Goal: Task Accomplishment & Management: Manage account settings

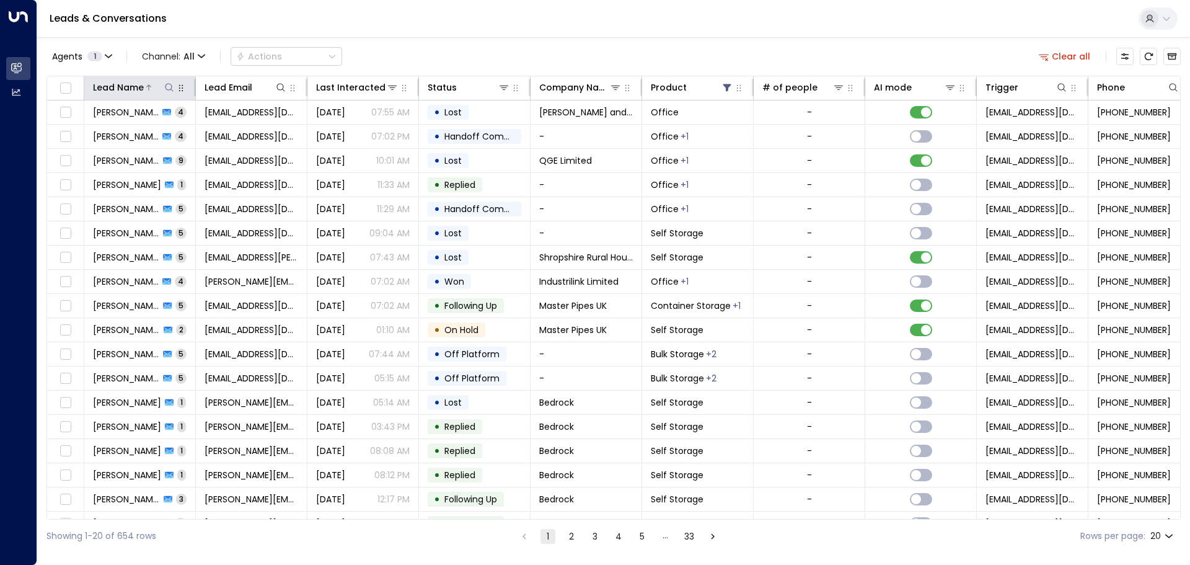
click at [169, 87] on icon at bounding box center [169, 87] width 10 height 10
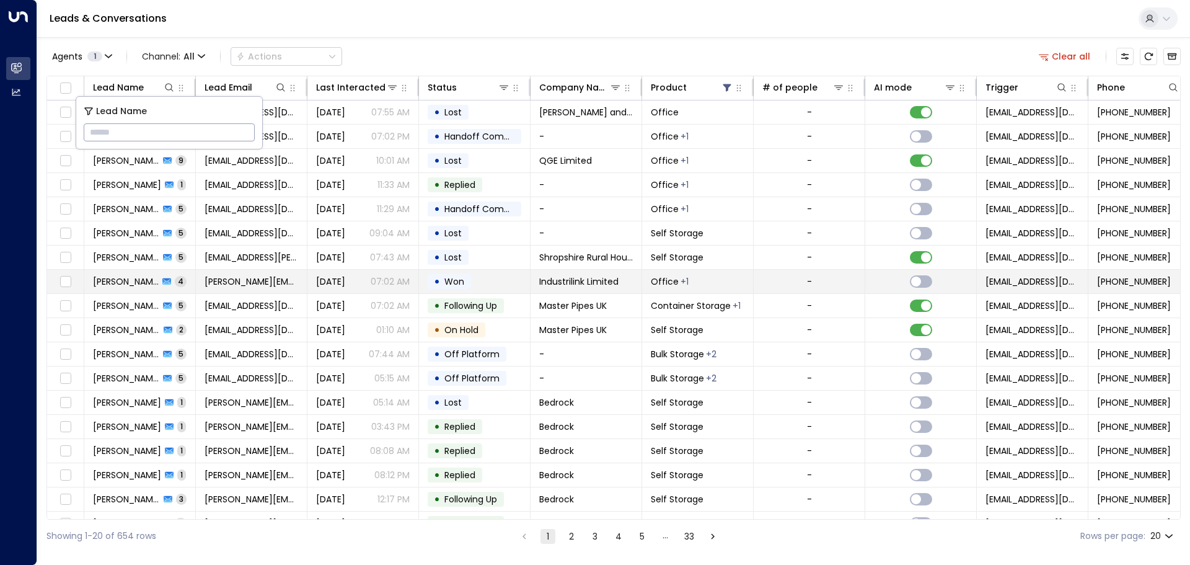
type input "**********"
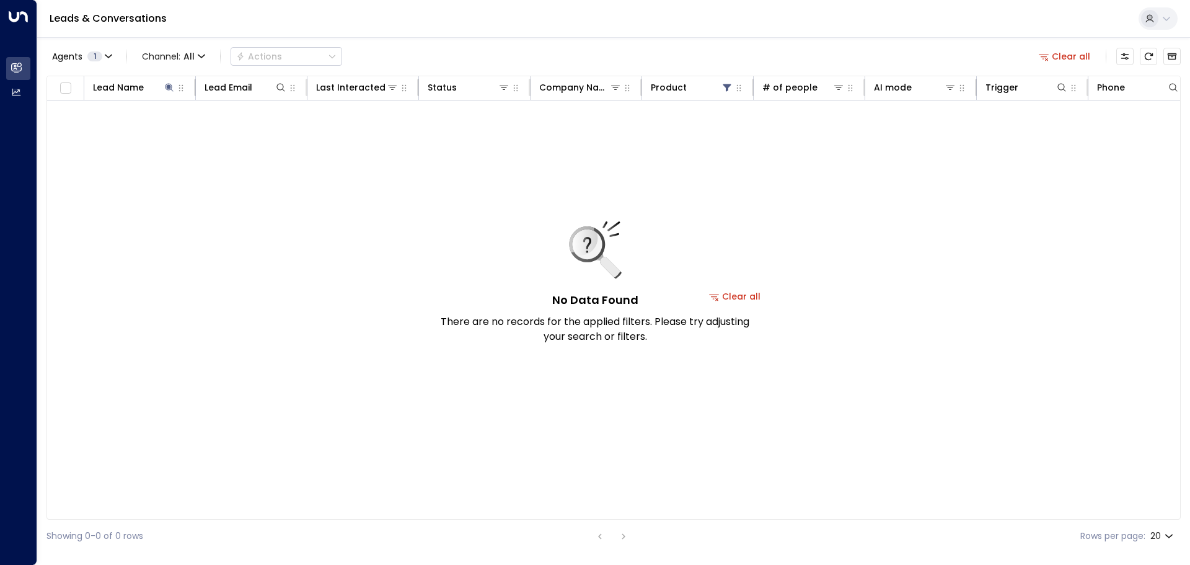
click at [753, 296] on button "Clear all" at bounding box center [735, 296] width 62 height 17
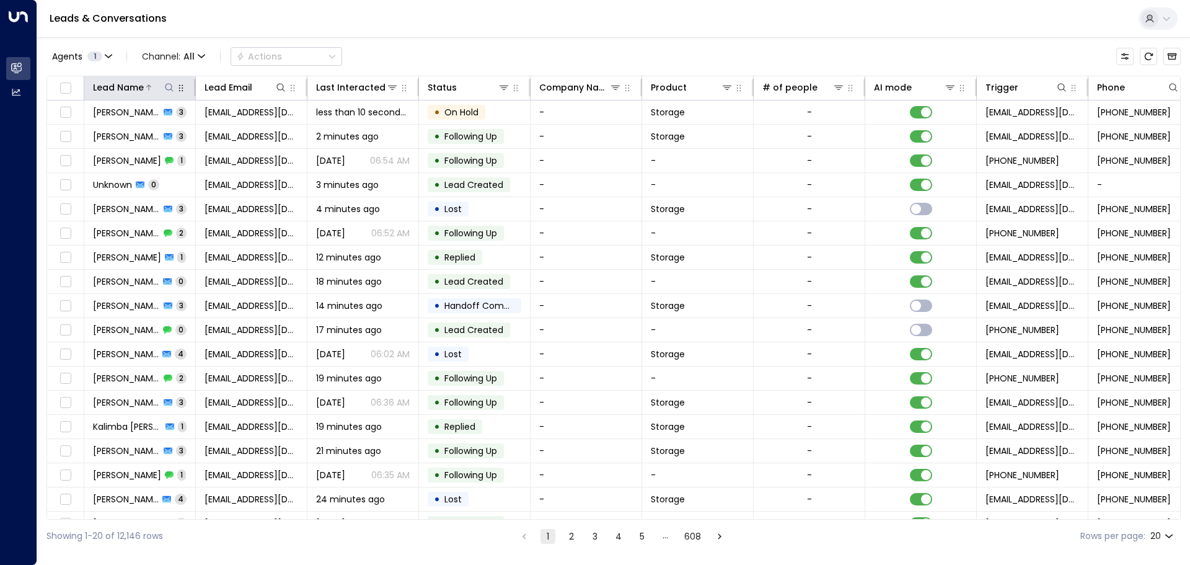
click at [172, 90] on icon at bounding box center [169, 87] width 10 height 10
type input "**********"
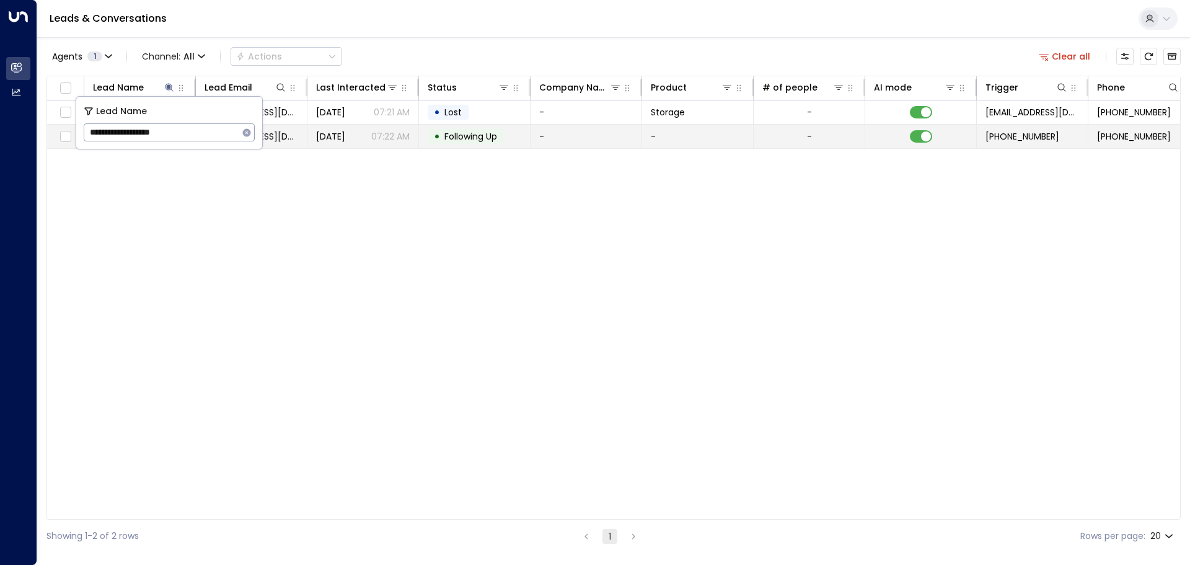
click at [316, 132] on td "[DATE] 07:22 AM" at bounding box center [363, 137] width 112 height 24
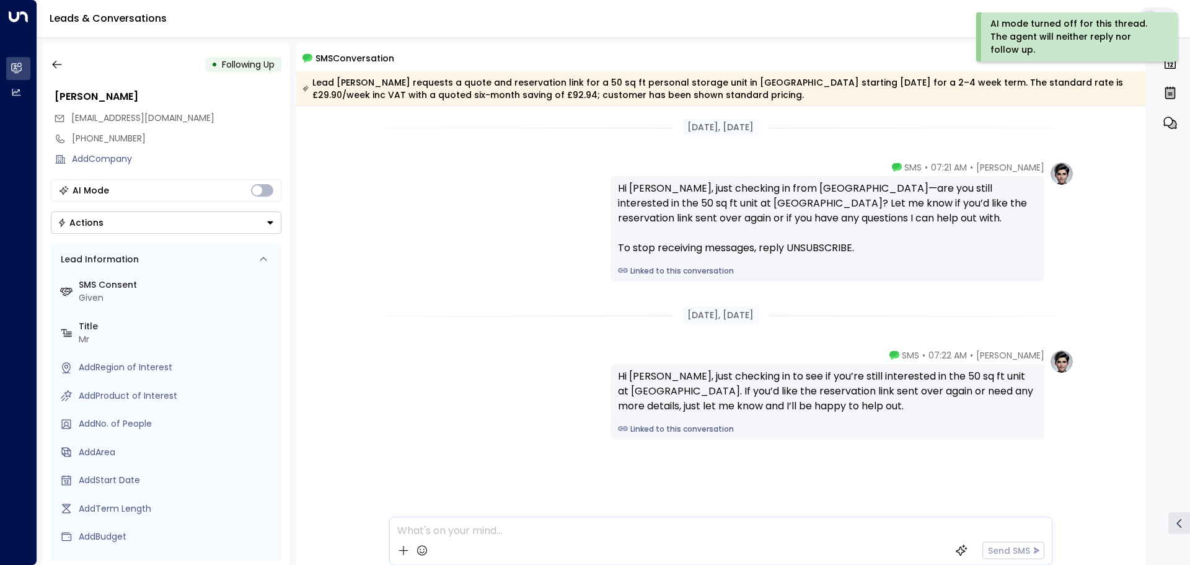
click at [270, 220] on icon "Button group with a nested menu" at bounding box center [270, 222] width 9 height 9
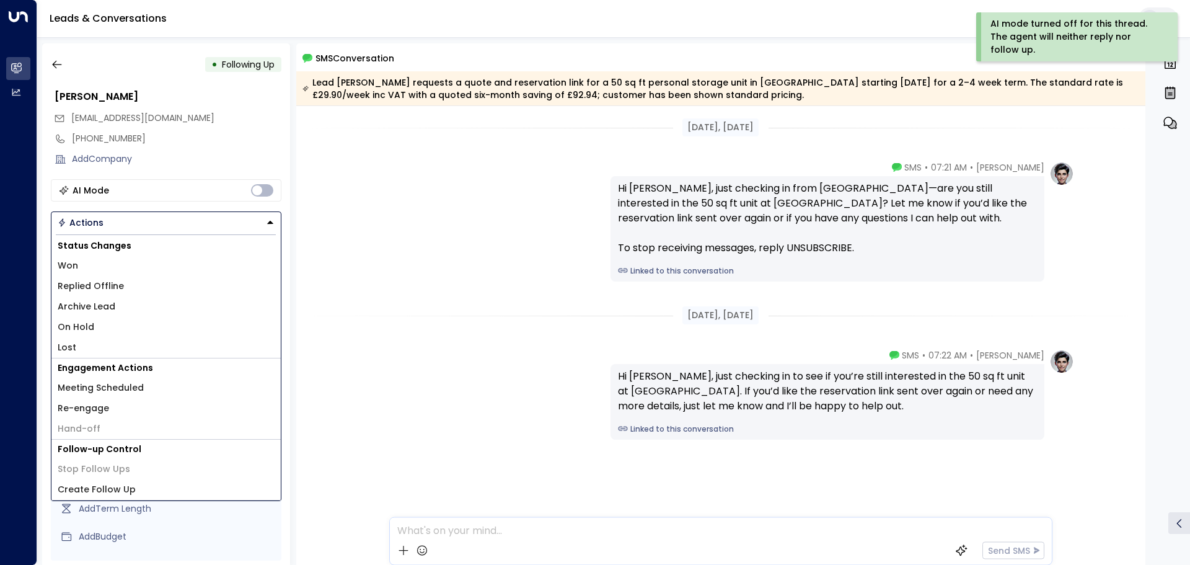
click at [92, 353] on li "Lost" at bounding box center [165, 347] width 229 height 20
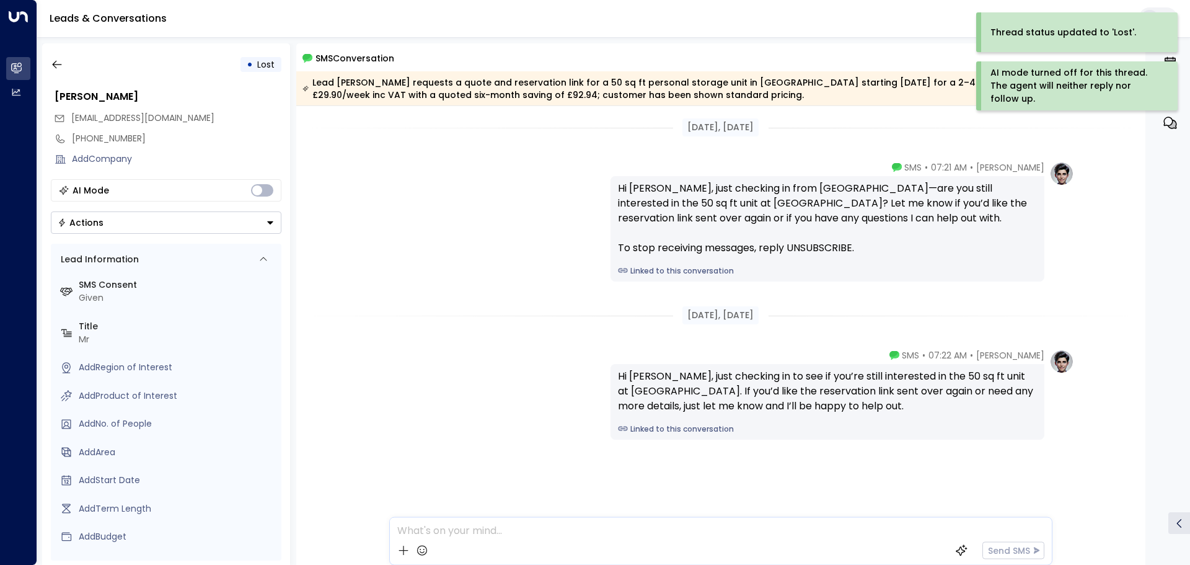
click at [267, 221] on icon "Button group with a nested menu" at bounding box center [270, 222] width 9 height 9
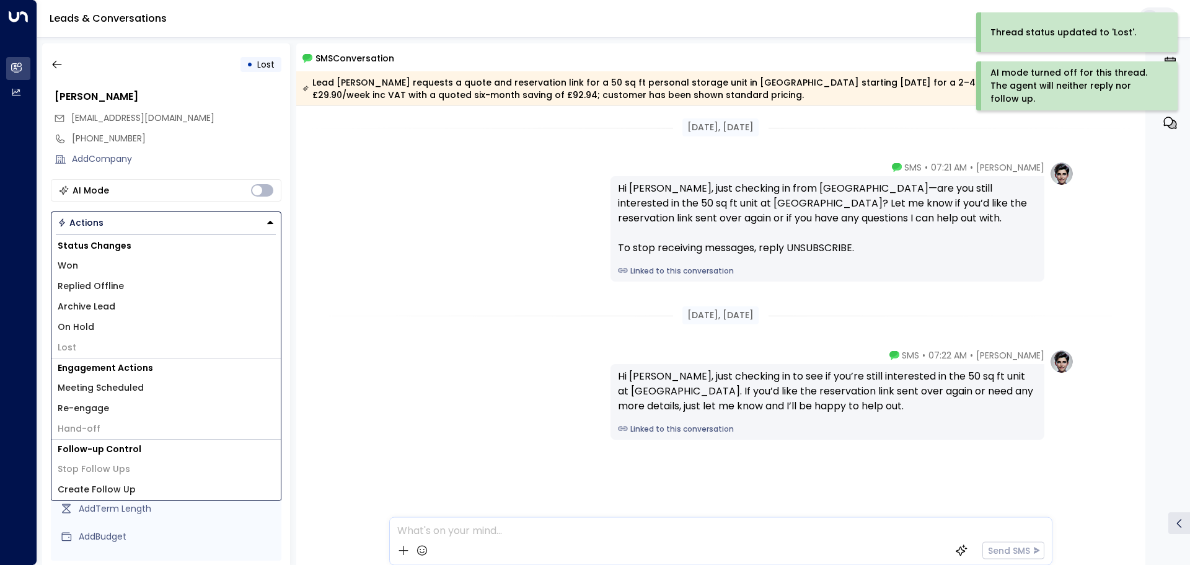
click at [67, 268] on span "Won" at bounding box center [68, 265] width 20 height 13
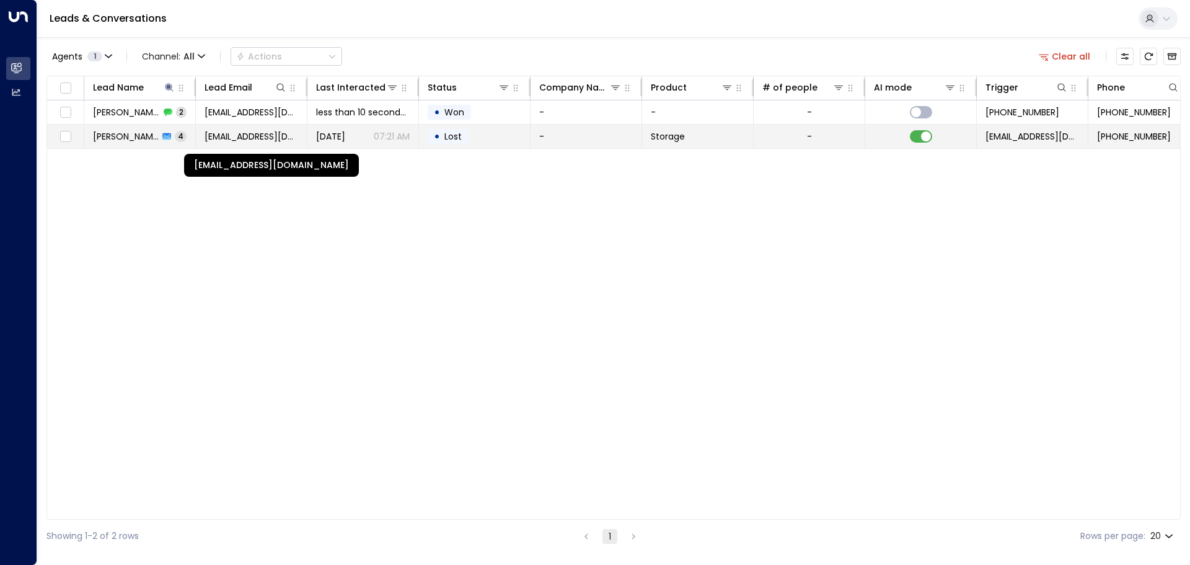
click at [254, 141] on span "[EMAIL_ADDRESS][DOMAIN_NAME]" at bounding box center [252, 136] width 94 height 12
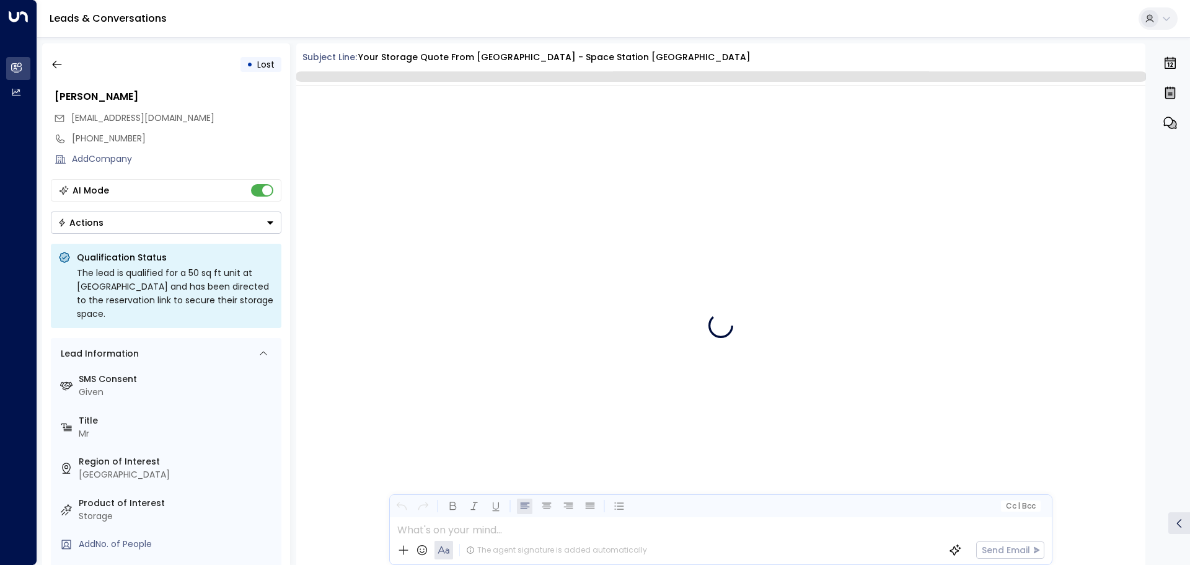
scroll to position [2378, 0]
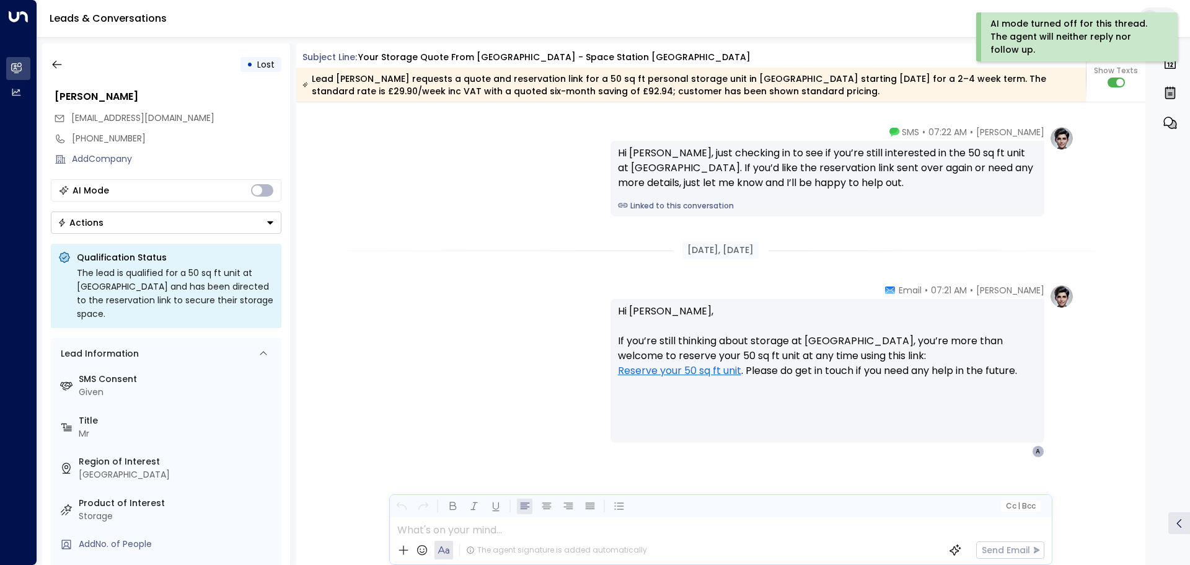
click at [269, 220] on icon "Button group with a nested menu" at bounding box center [270, 222] width 9 height 9
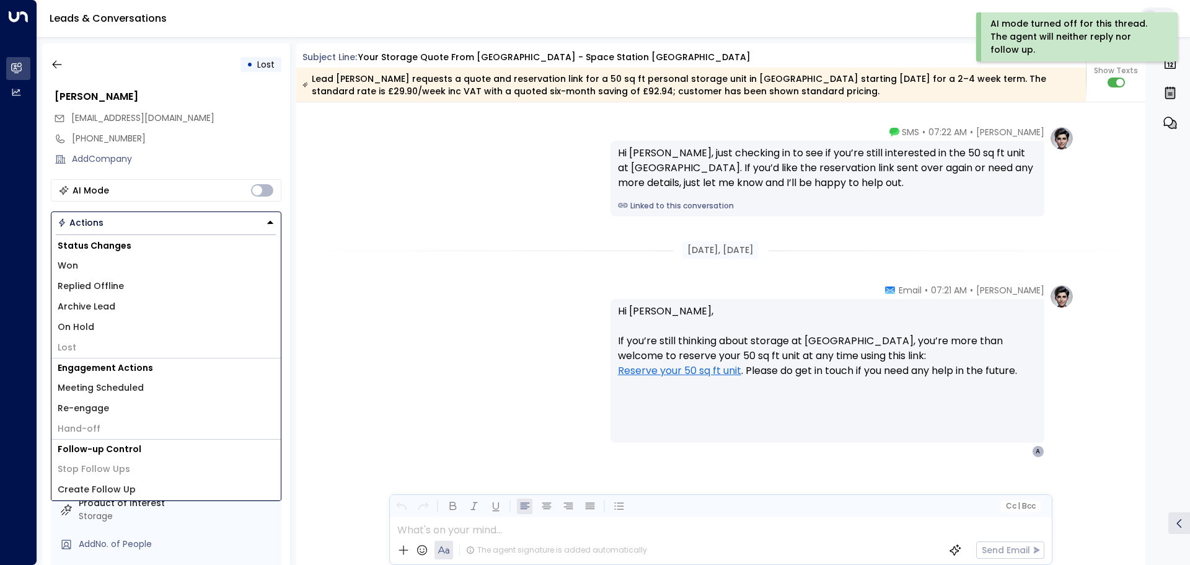
click at [77, 268] on span "Won" at bounding box center [68, 265] width 20 height 13
